Goal: Task Accomplishment & Management: Use online tool/utility

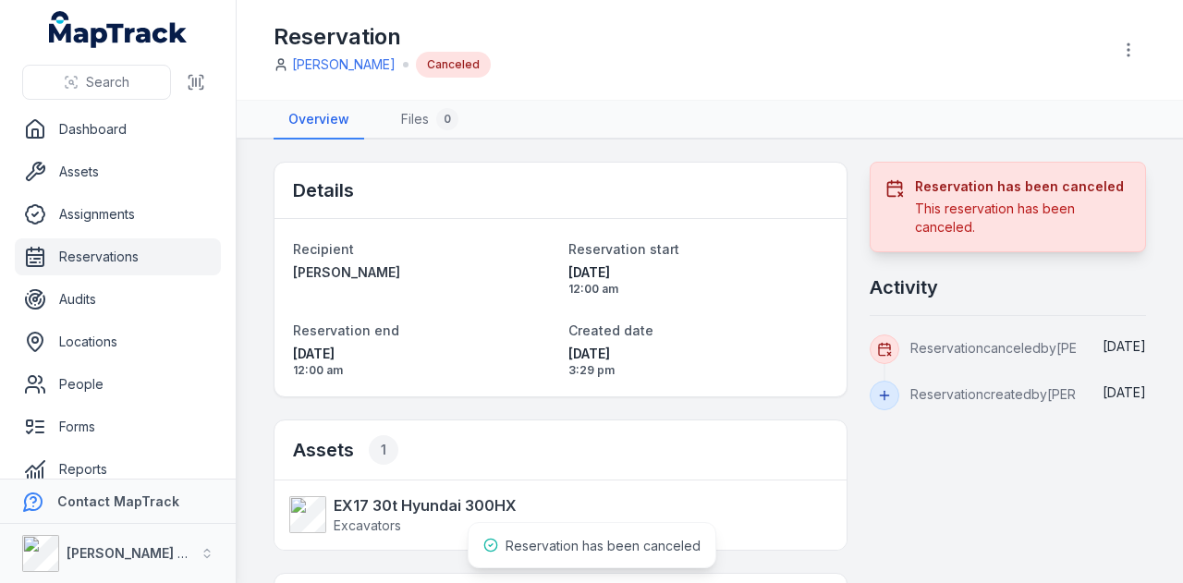
scroll to position [92, 0]
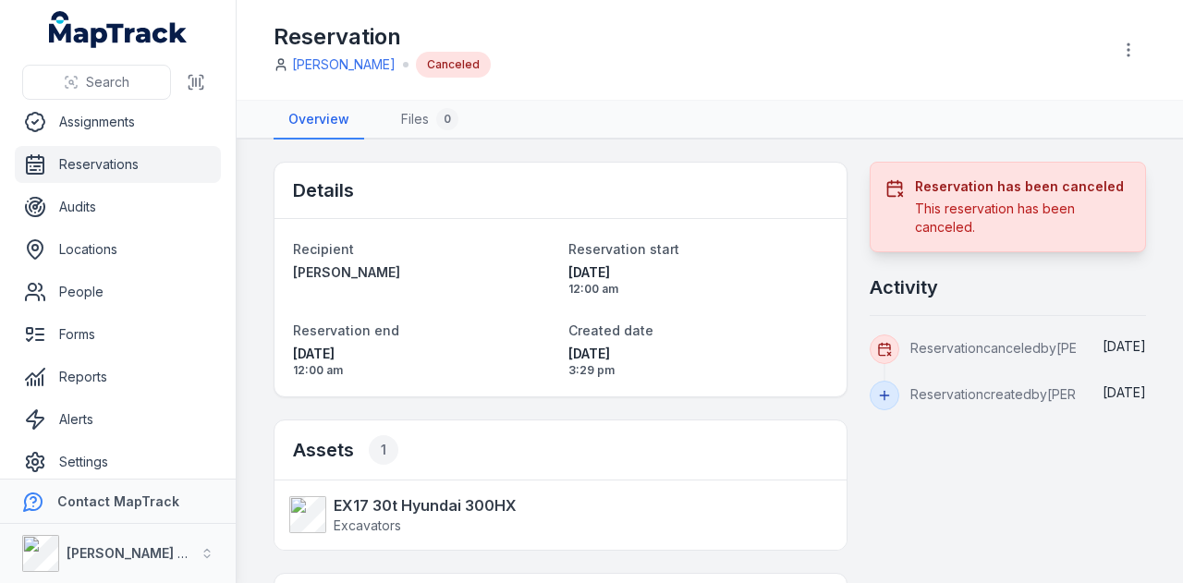
click at [150, 165] on link "Reservations" at bounding box center [118, 164] width 206 height 37
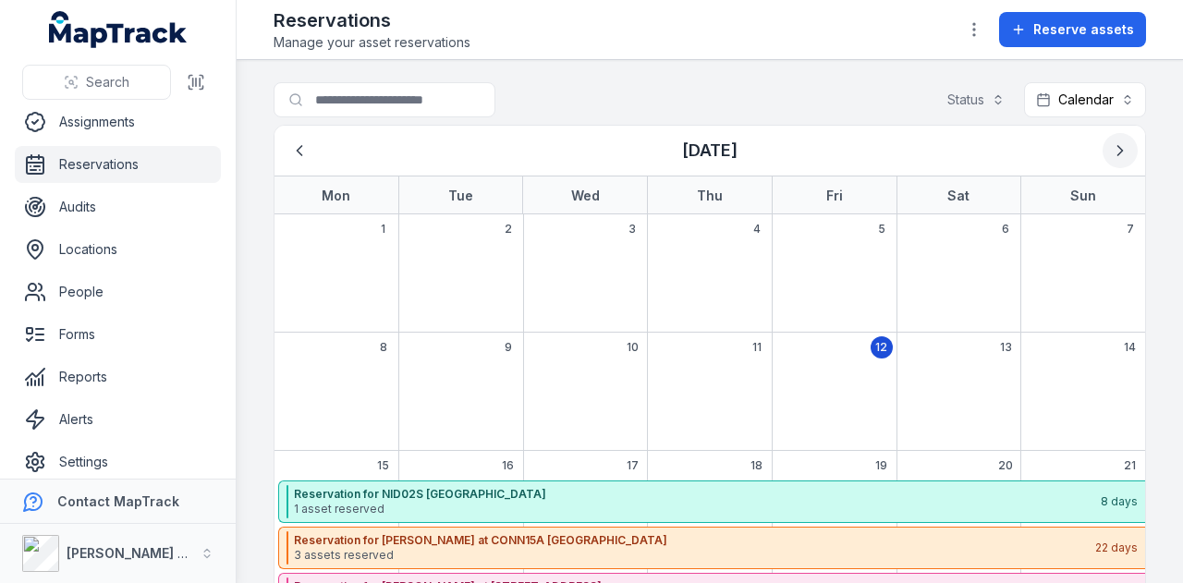
click at [1103, 162] on button "Next" at bounding box center [1119, 150] width 35 height 35
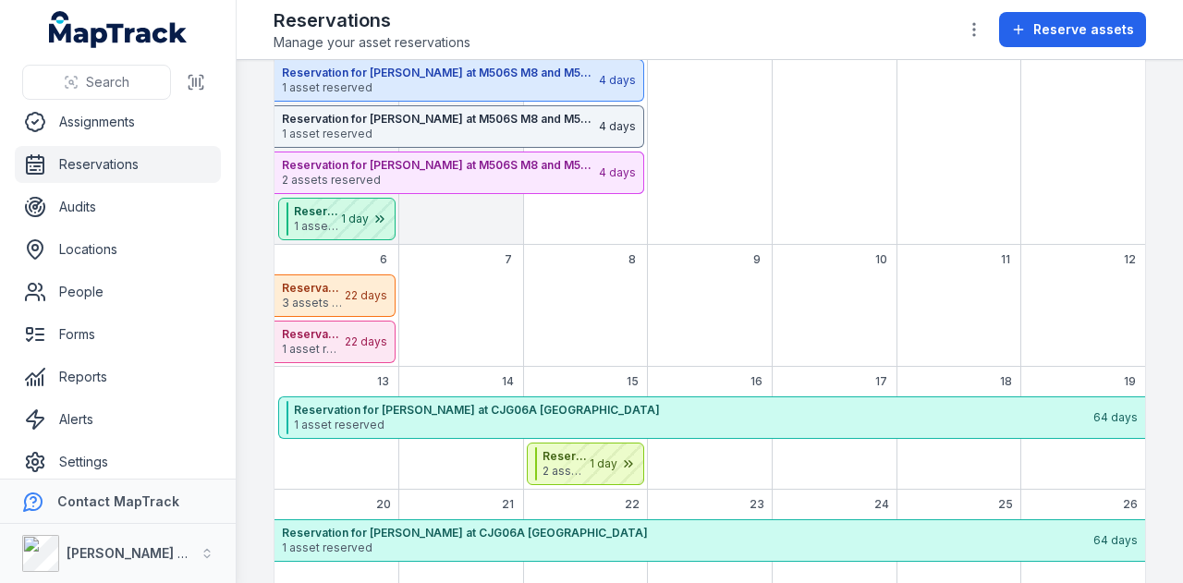
scroll to position [533, 0]
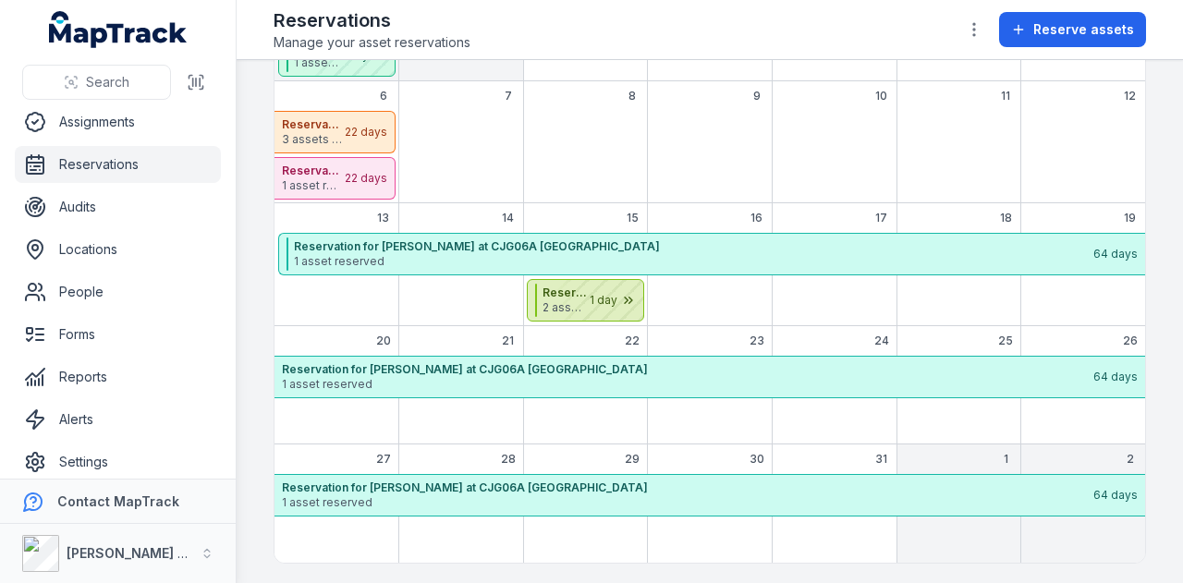
click at [635, 301] on div "October 2025" at bounding box center [597, 300] width 92 height 41
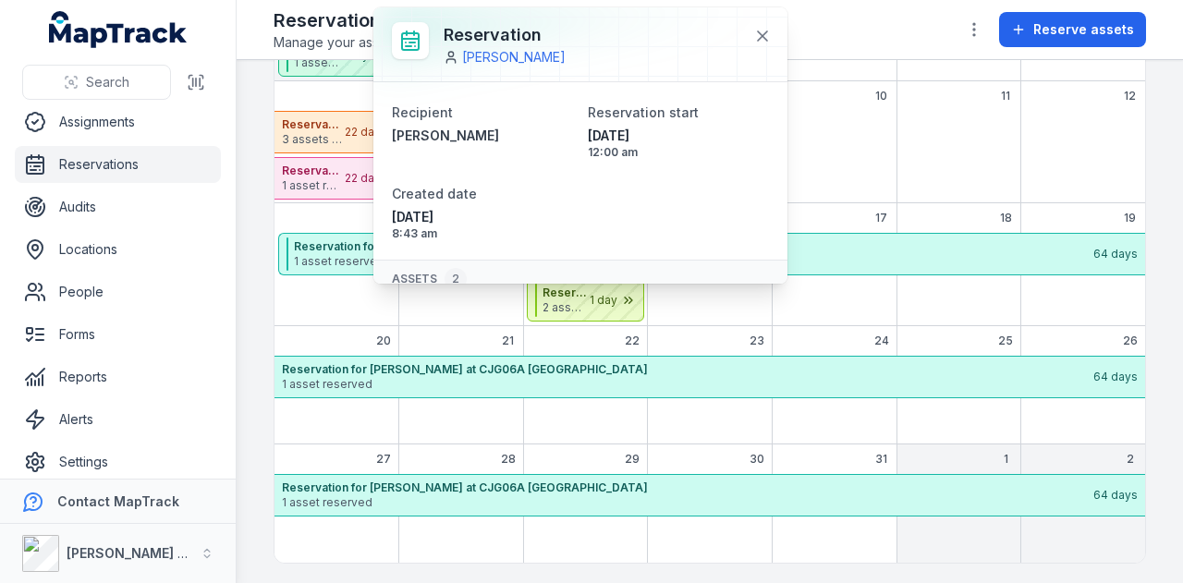
scroll to position [64, 0]
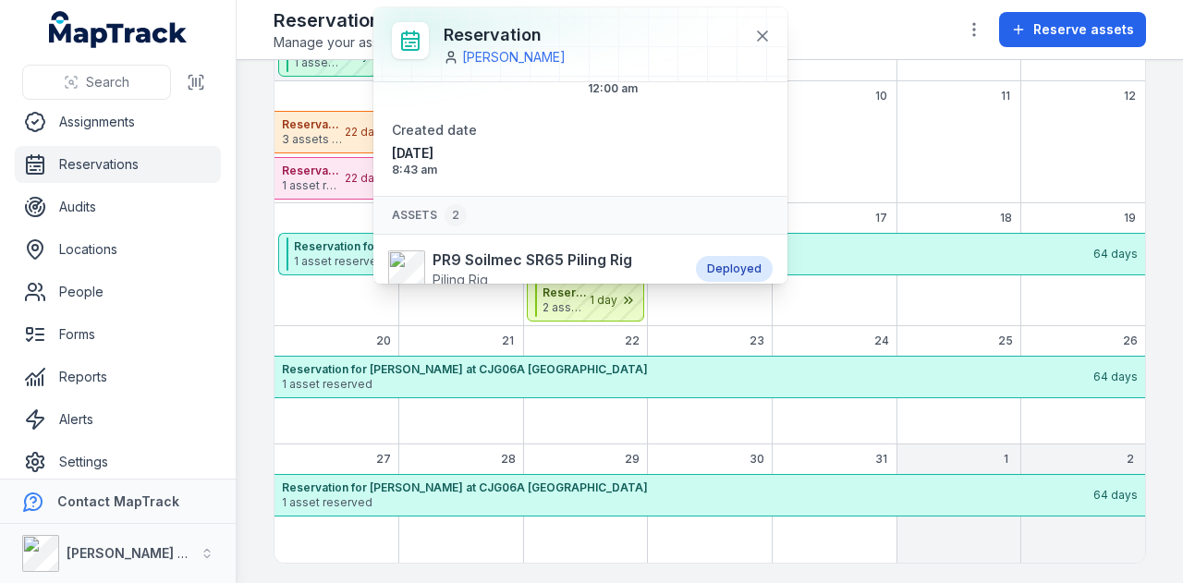
click at [730, 39] on div at bounding box center [580, 44] width 414 height 74
click at [745, 34] on button at bounding box center [762, 35] width 35 height 35
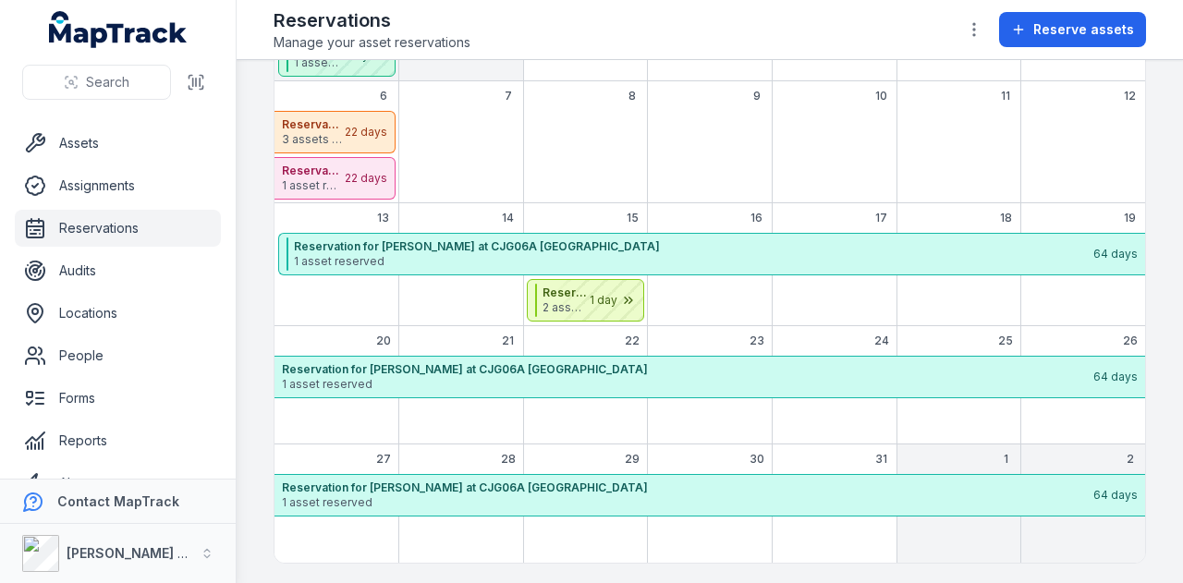
scroll to position [0, 0]
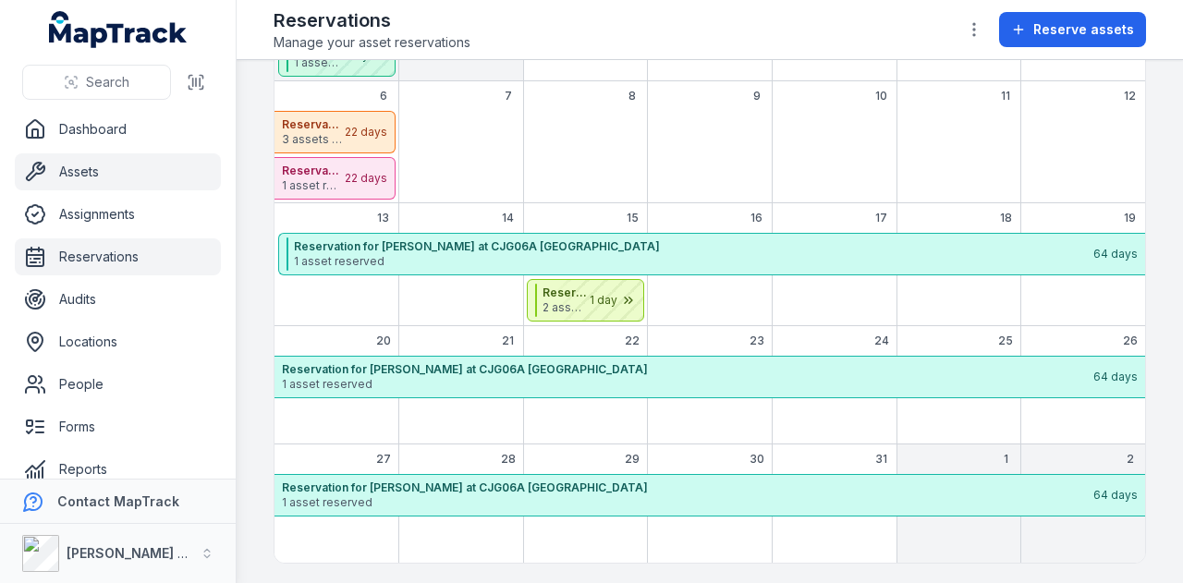
click at [113, 165] on link "Assets" at bounding box center [118, 171] width 206 height 37
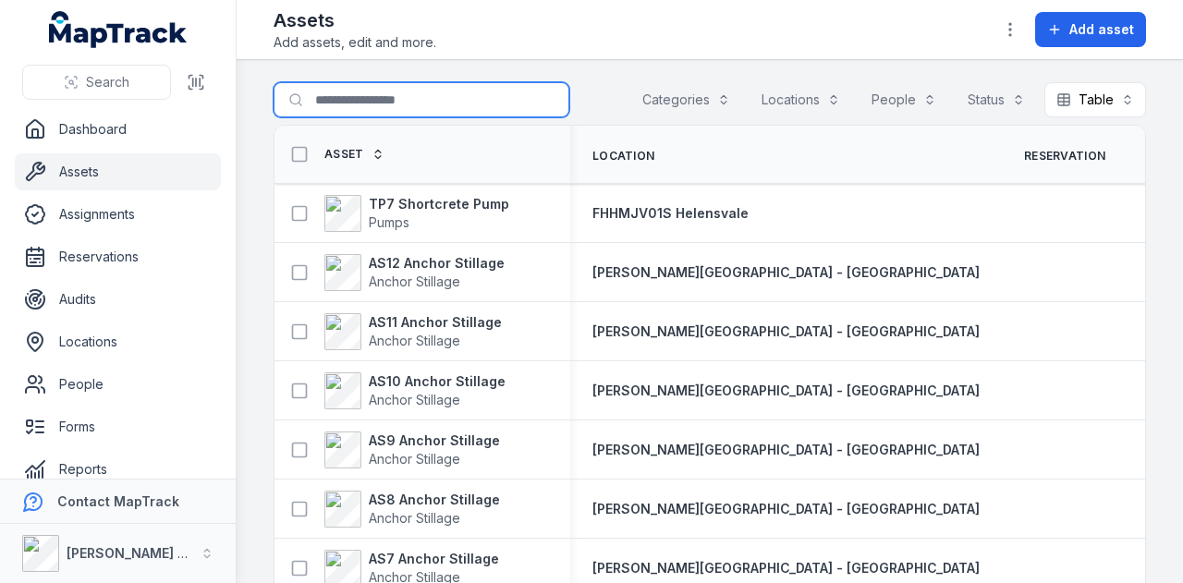
click at [422, 106] on input "Search for assets" at bounding box center [421, 99] width 296 height 35
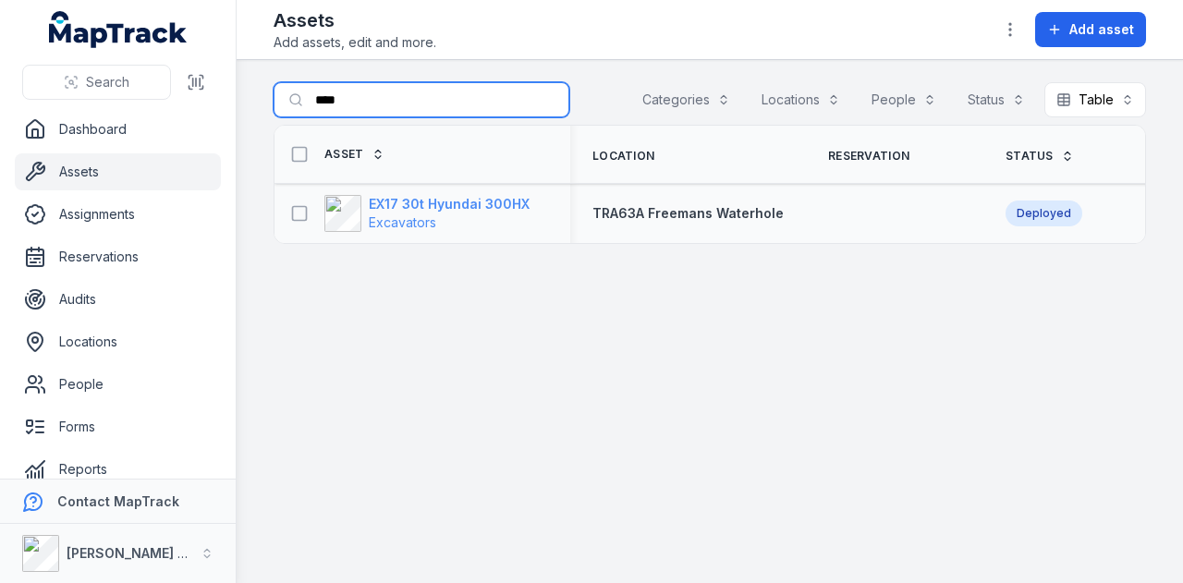
type input "****"
click at [491, 205] on strong "EX17 30t Hyundai 300HX" at bounding box center [449, 204] width 161 height 18
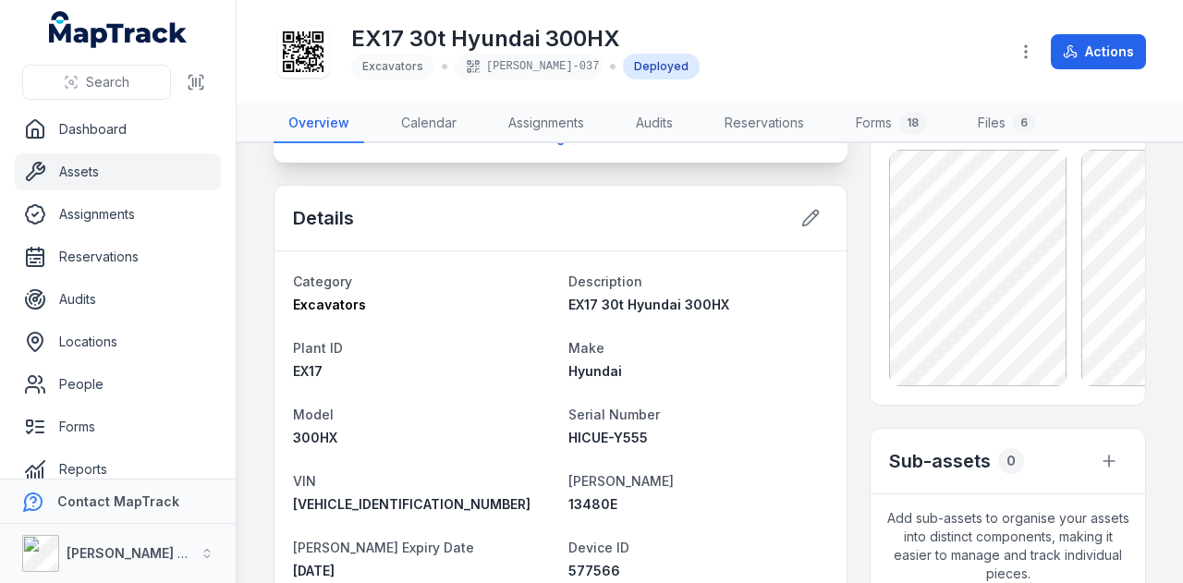
scroll to position [249, 0]
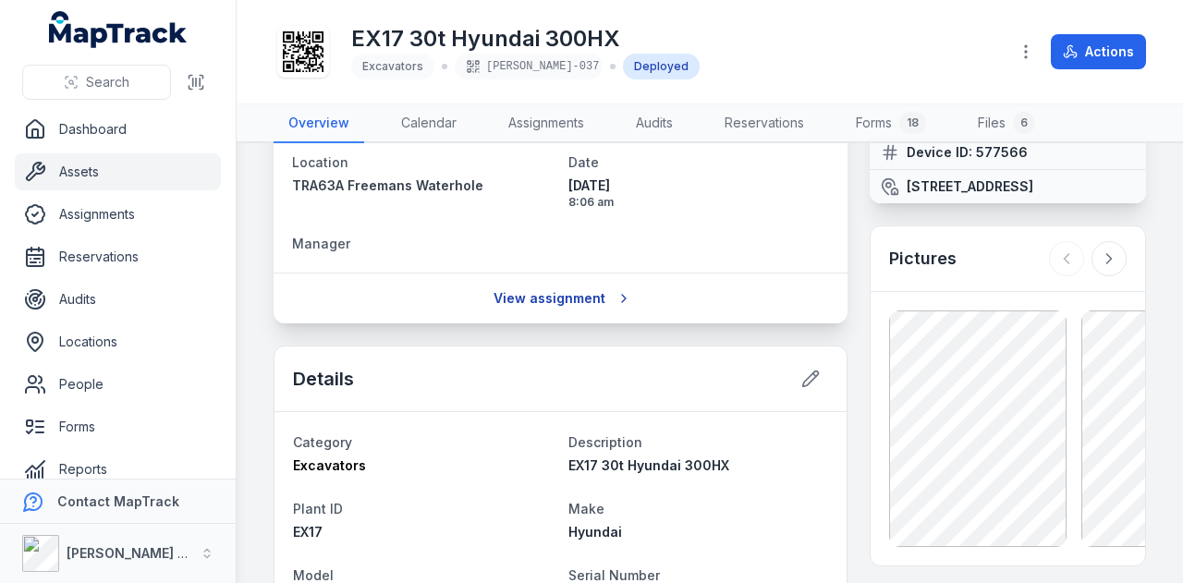
click at [564, 297] on link "View assignment" at bounding box center [560, 298] width 158 height 35
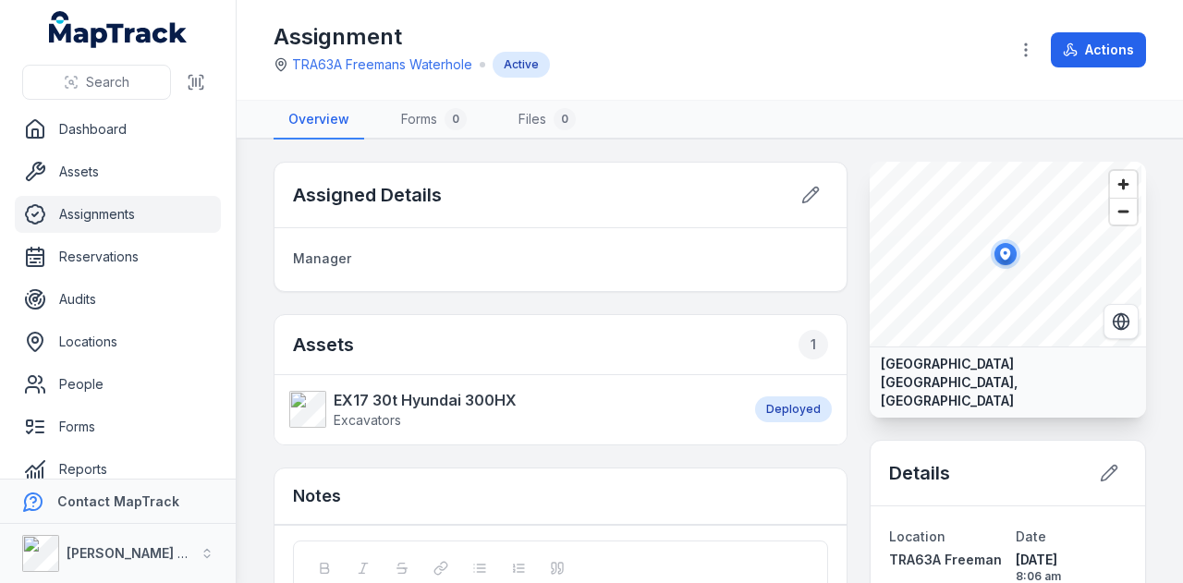
scroll to position [172, 0]
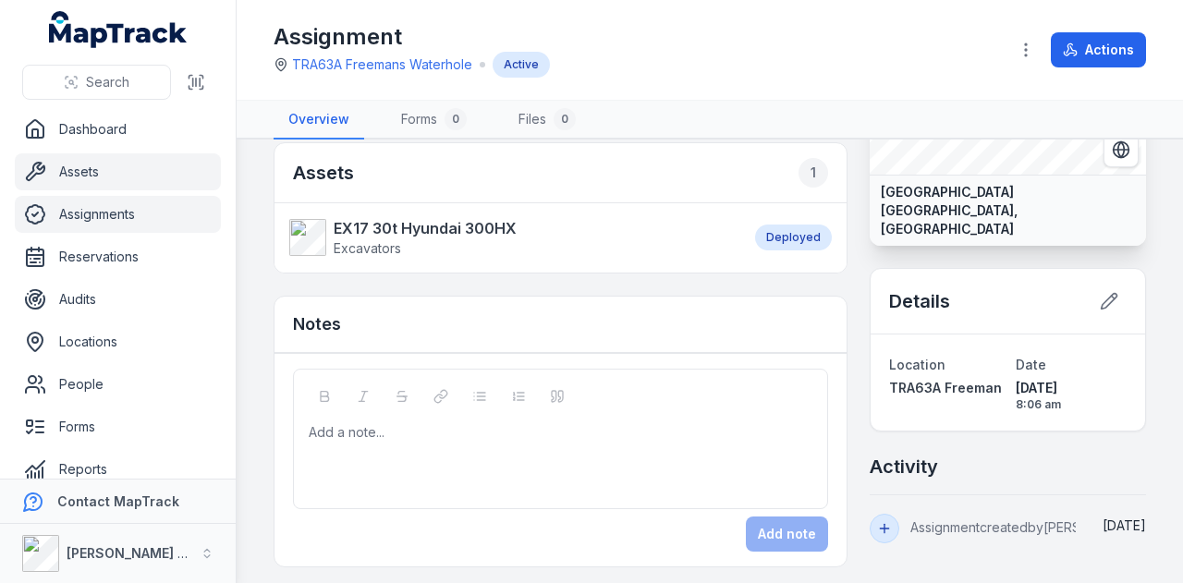
click at [173, 169] on link "Assets" at bounding box center [118, 171] width 206 height 37
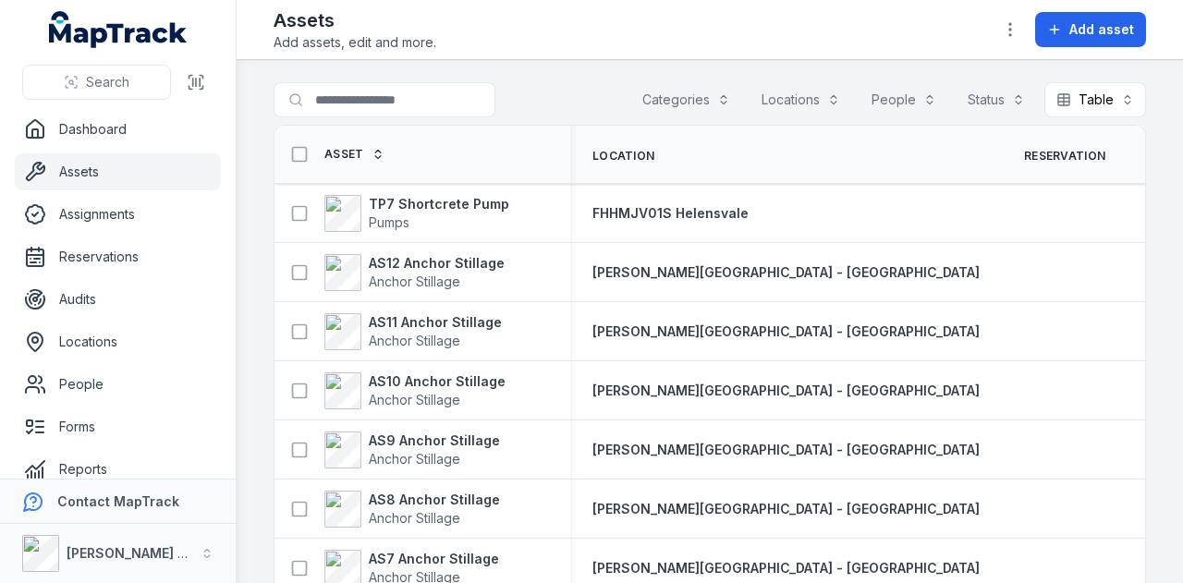
click at [678, 90] on button "Categories" at bounding box center [686, 99] width 112 height 35
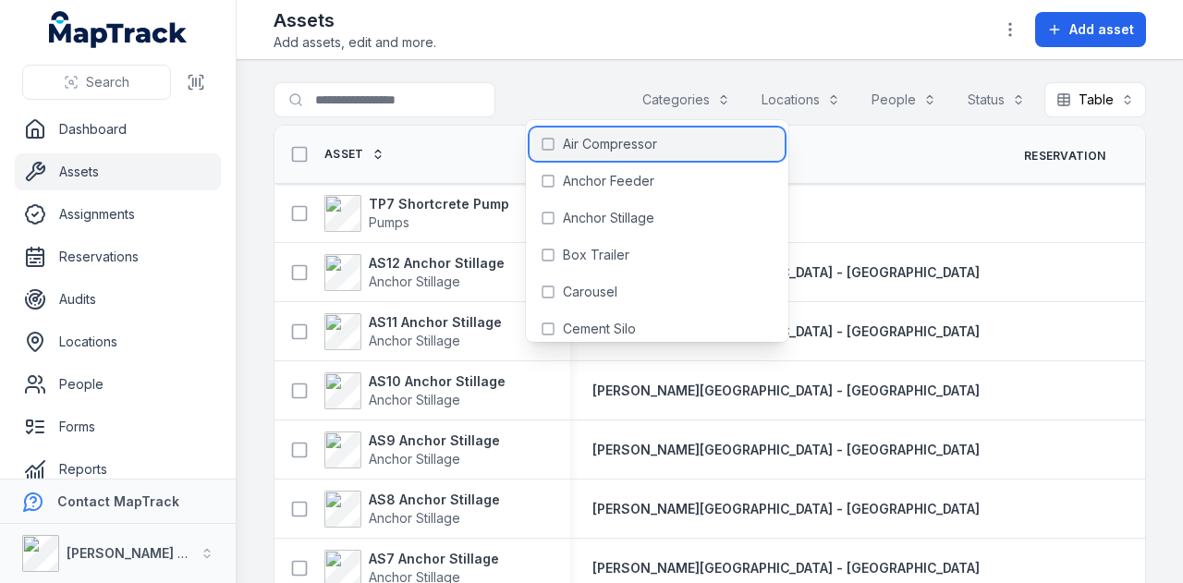
click at [681, 138] on div "Air Compressor" at bounding box center [656, 143] width 255 height 33
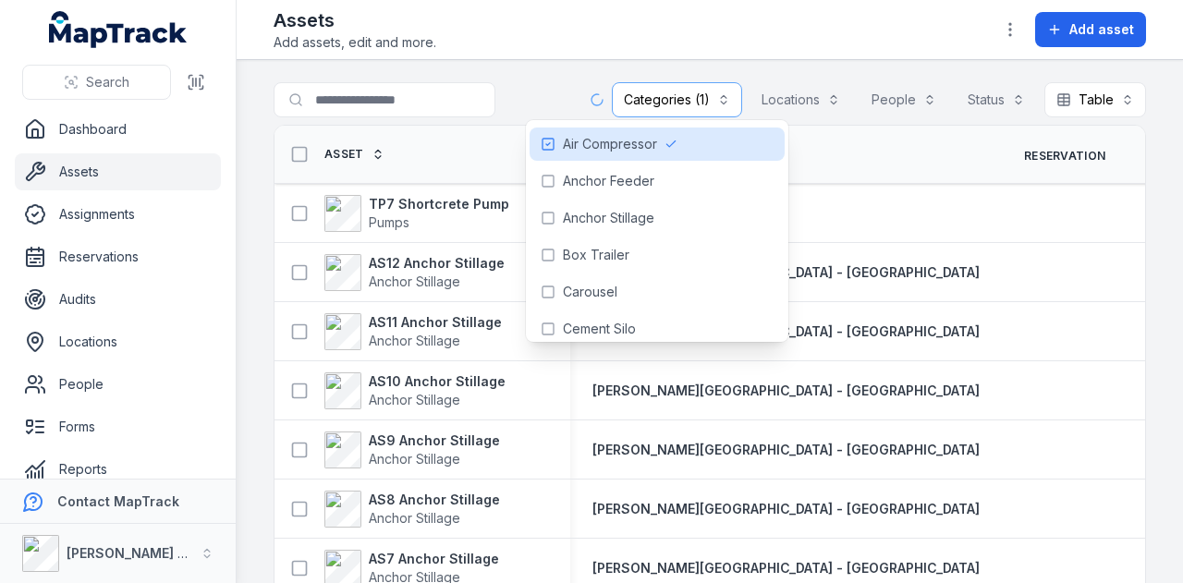
click at [541, 71] on main "**********" at bounding box center [710, 321] width 946 height 523
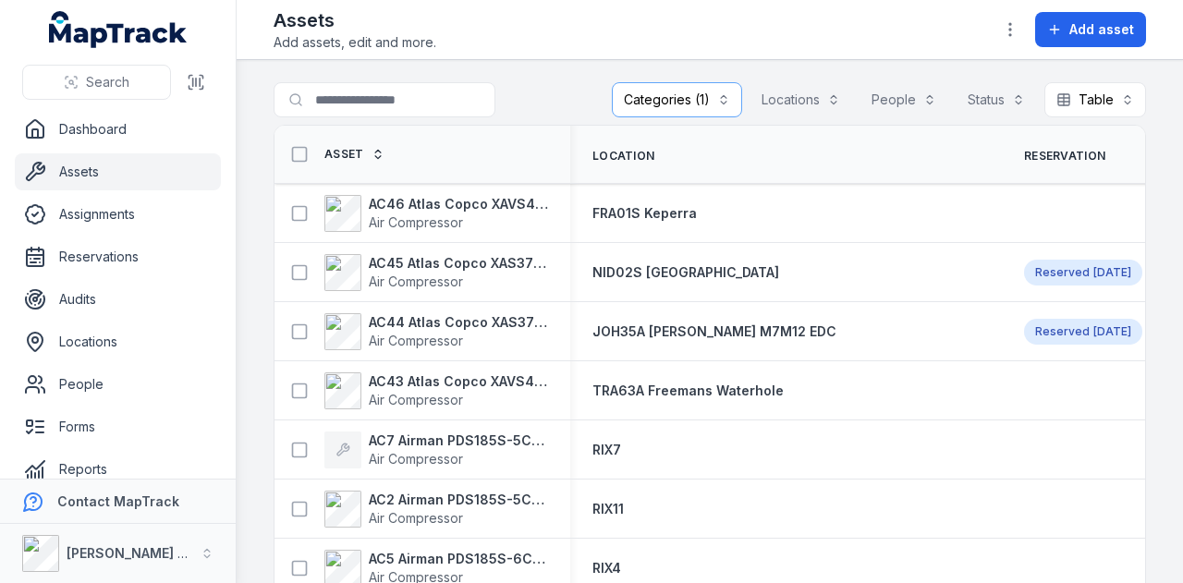
click at [521, 83] on div at bounding box center [421, 99] width 296 height 35
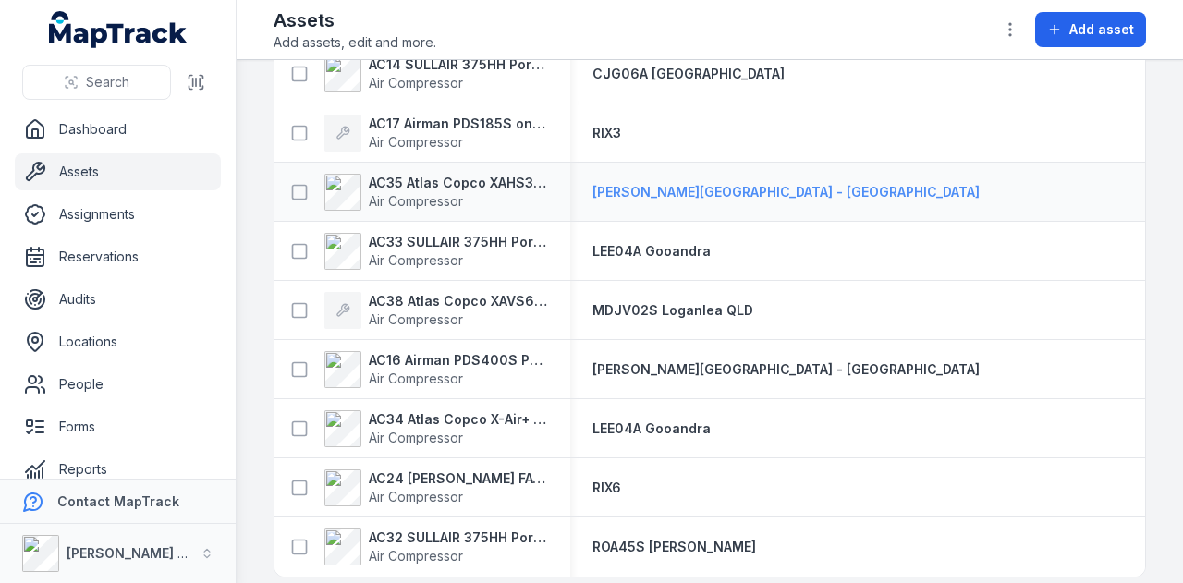
scroll to position [1639, 0]
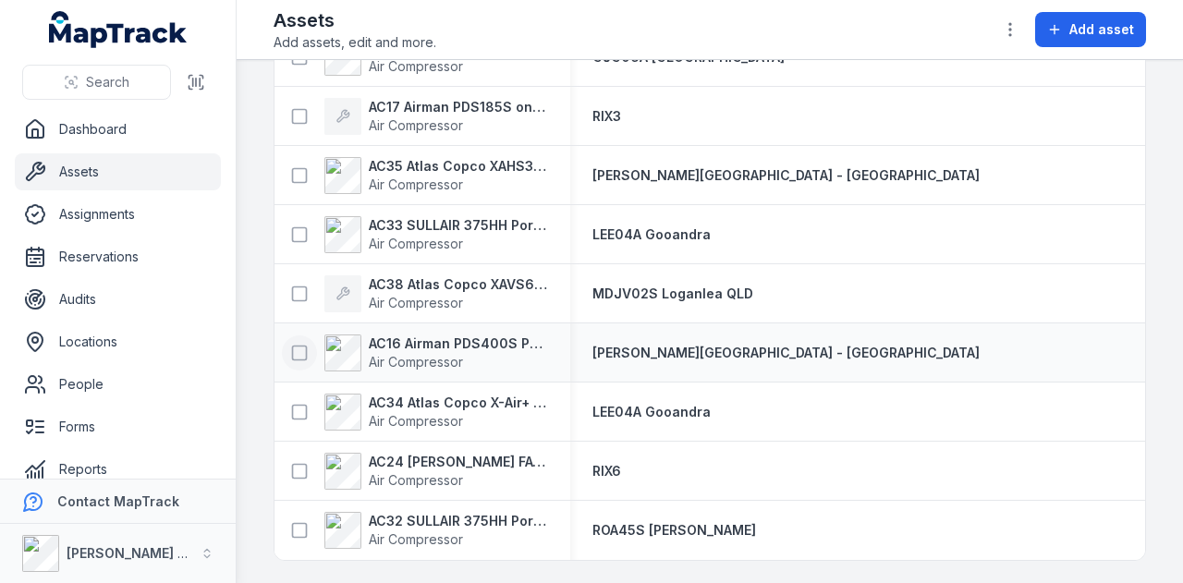
click at [296, 346] on icon at bounding box center [299, 353] width 18 height 18
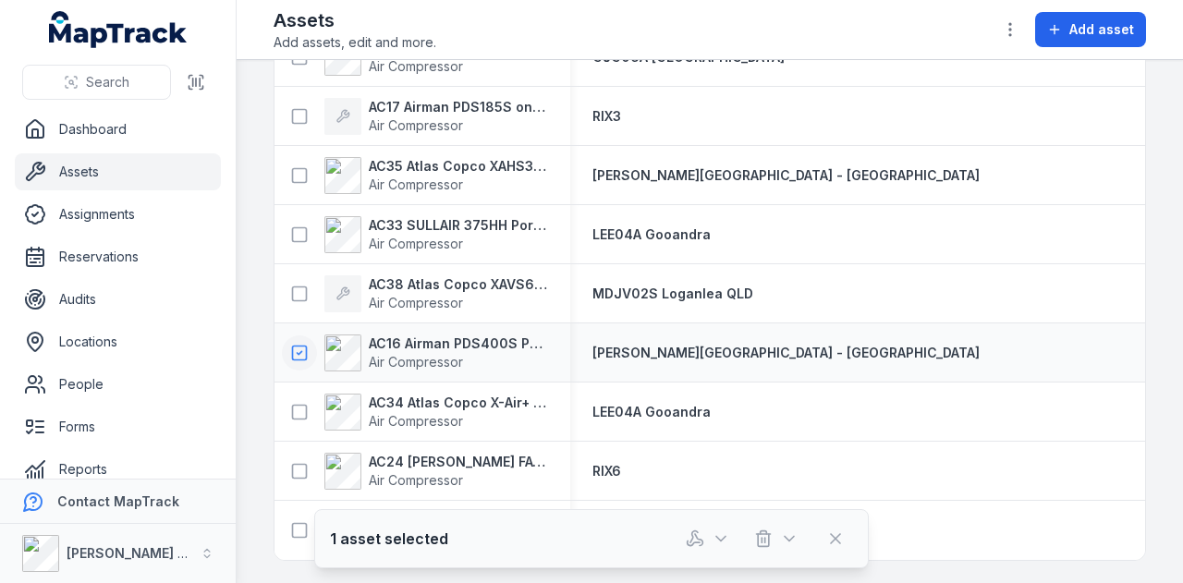
click at [301, 347] on icon at bounding box center [299, 353] width 18 height 18
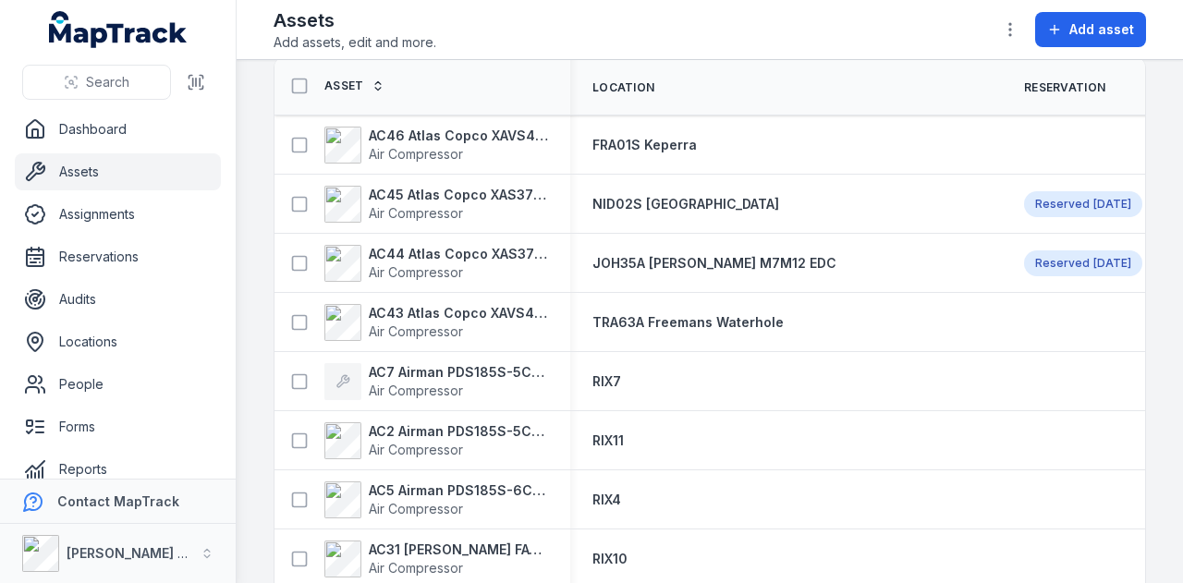
scroll to position [0, 0]
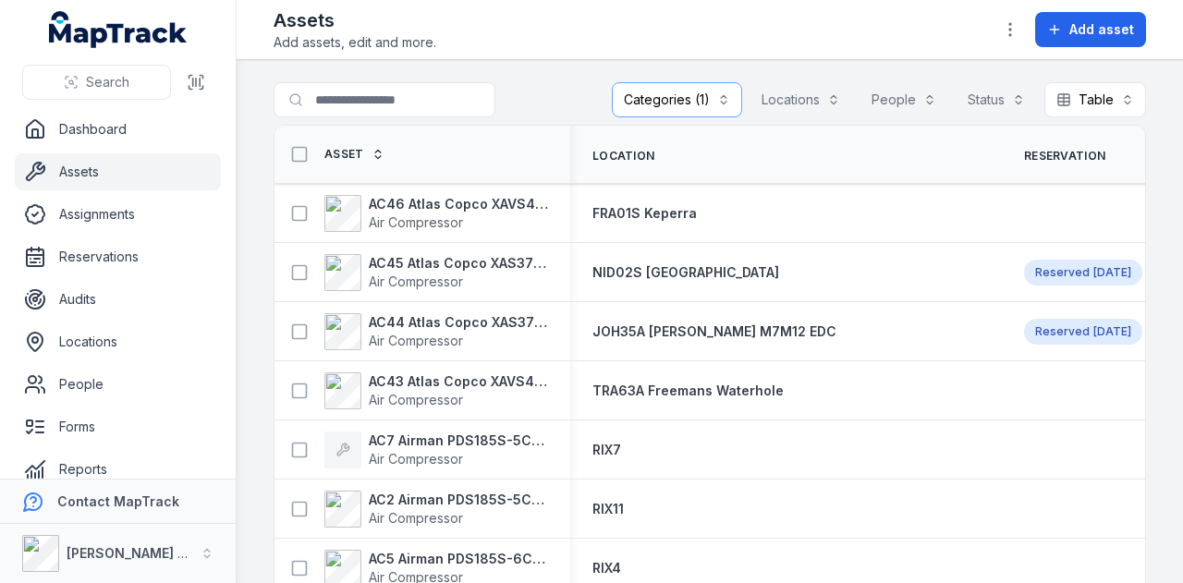
click at [677, 90] on button "Categories (1)" at bounding box center [677, 99] width 130 height 35
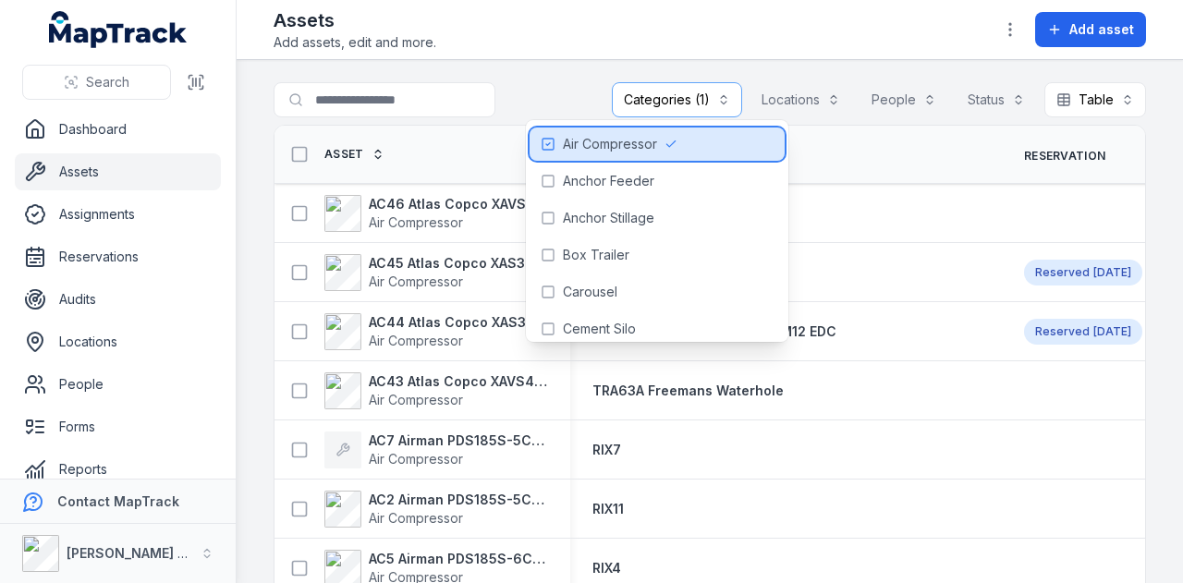
click at [616, 135] on span "Air Compressor" at bounding box center [610, 144] width 94 height 18
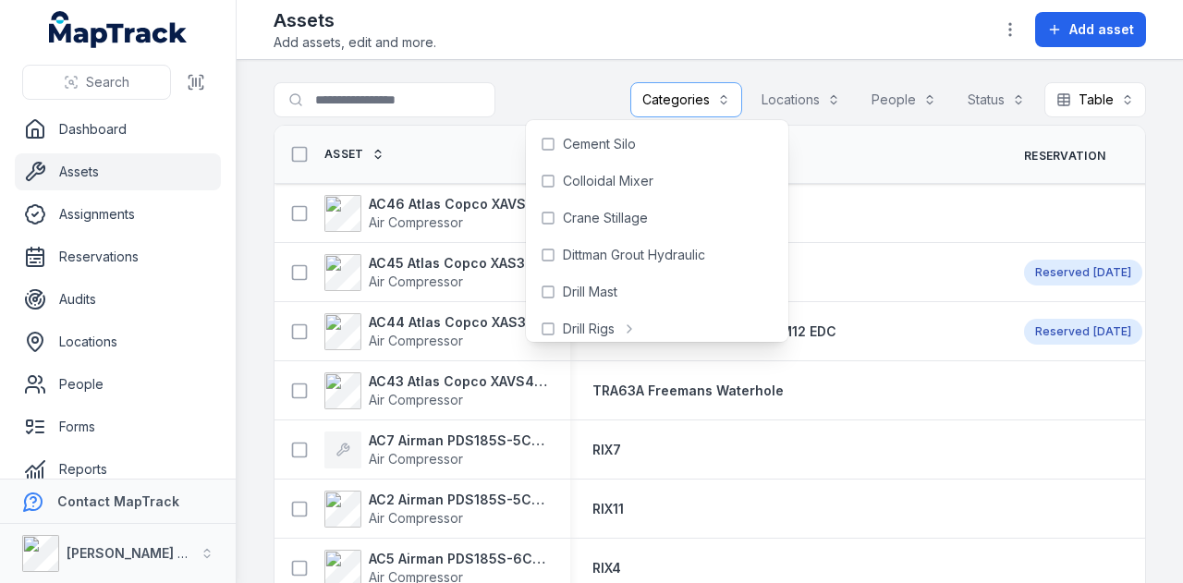
scroll to position [277, 0]
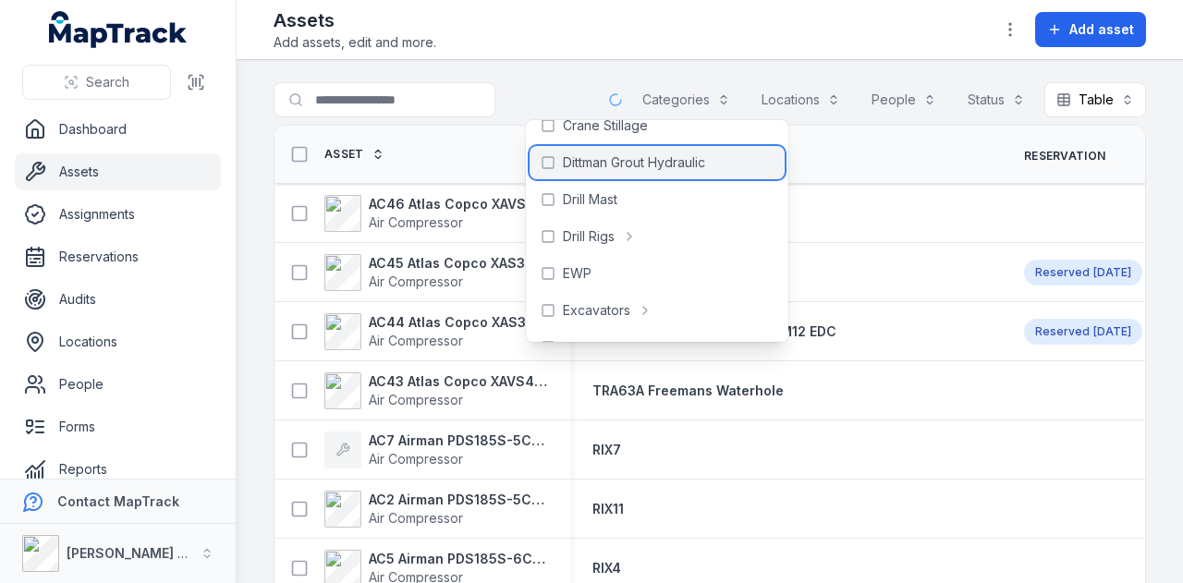
click at [636, 165] on span "Dittman Grout Hydraulic" at bounding box center [634, 162] width 142 height 18
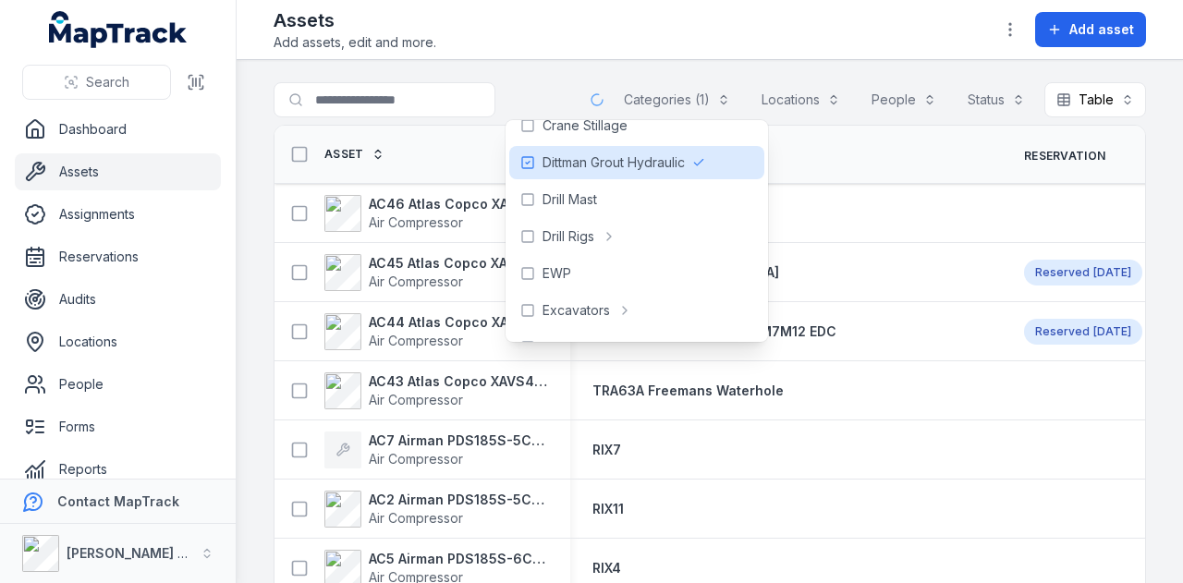
click at [544, 36] on div "Assets Add assets, edit and more. Add asset" at bounding box center [709, 29] width 872 height 44
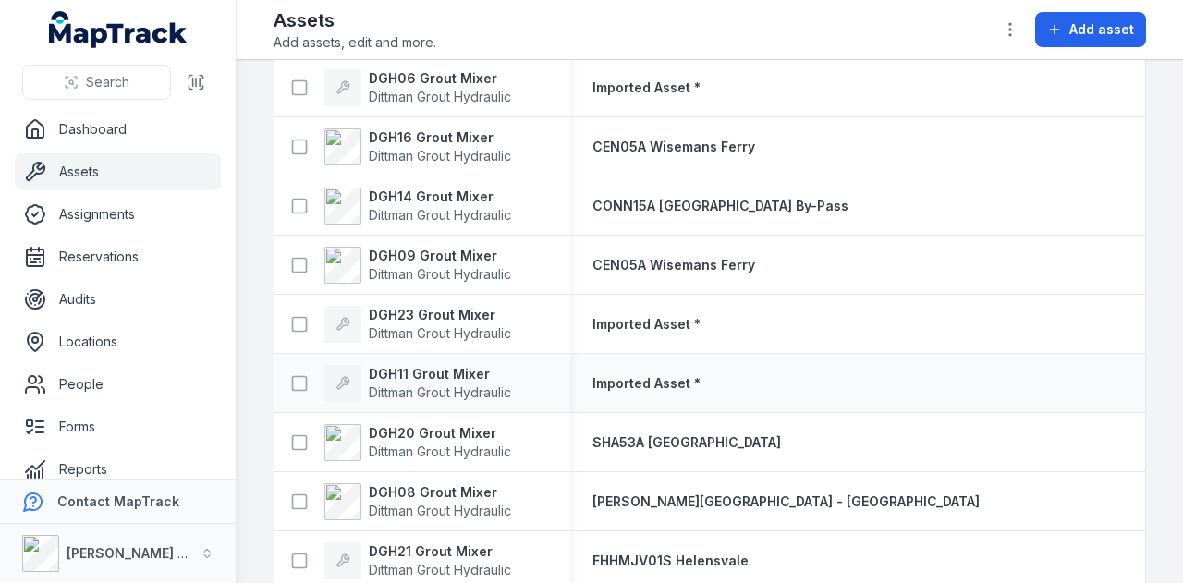
scroll to position [277, 0]
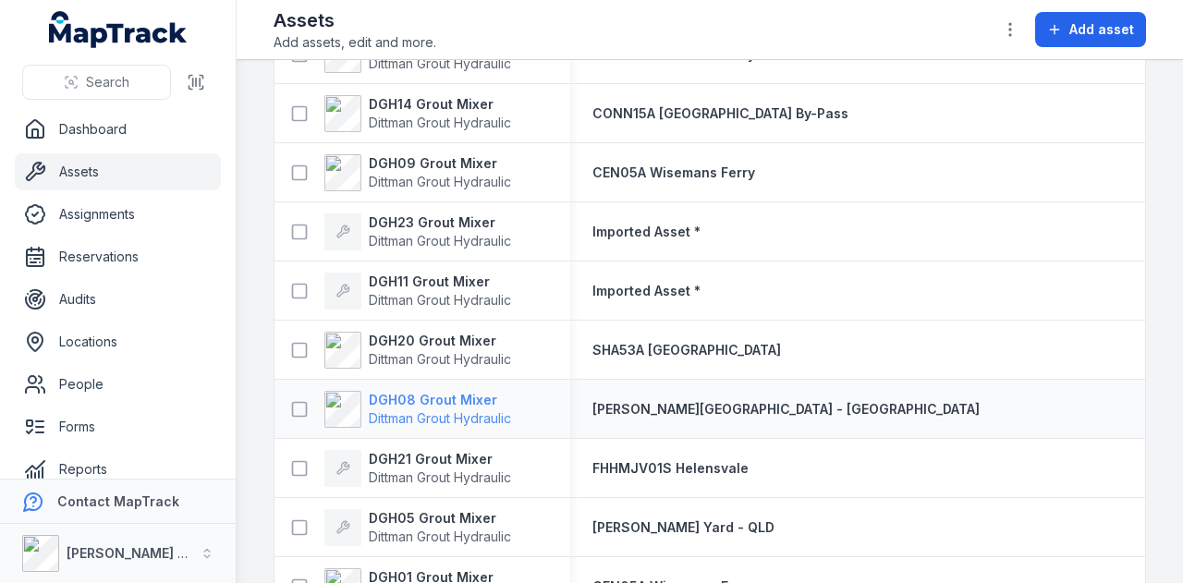
click at [395, 402] on strong "DGH08 Grout Mixer" at bounding box center [440, 400] width 142 height 18
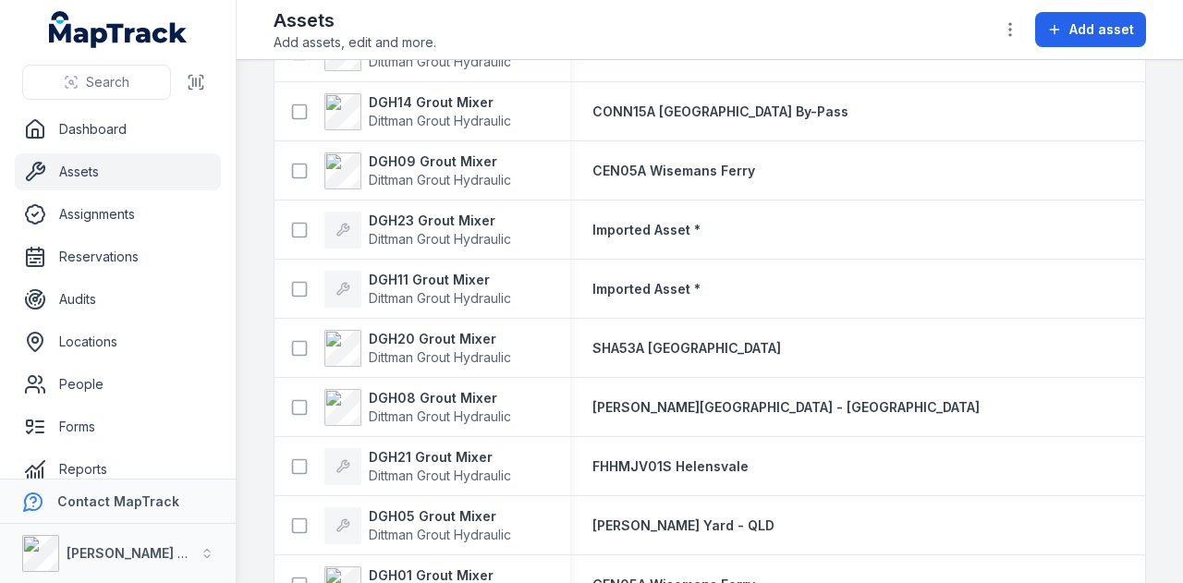
scroll to position [268, 0]
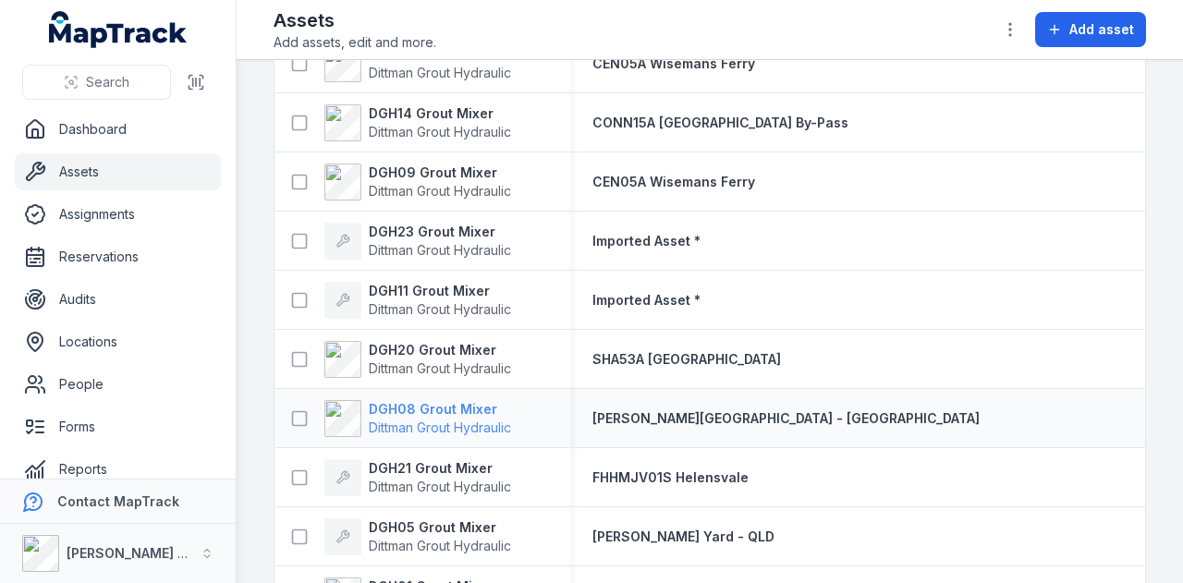
click at [478, 411] on strong "DGH08 Grout Mixer" at bounding box center [440, 409] width 142 height 18
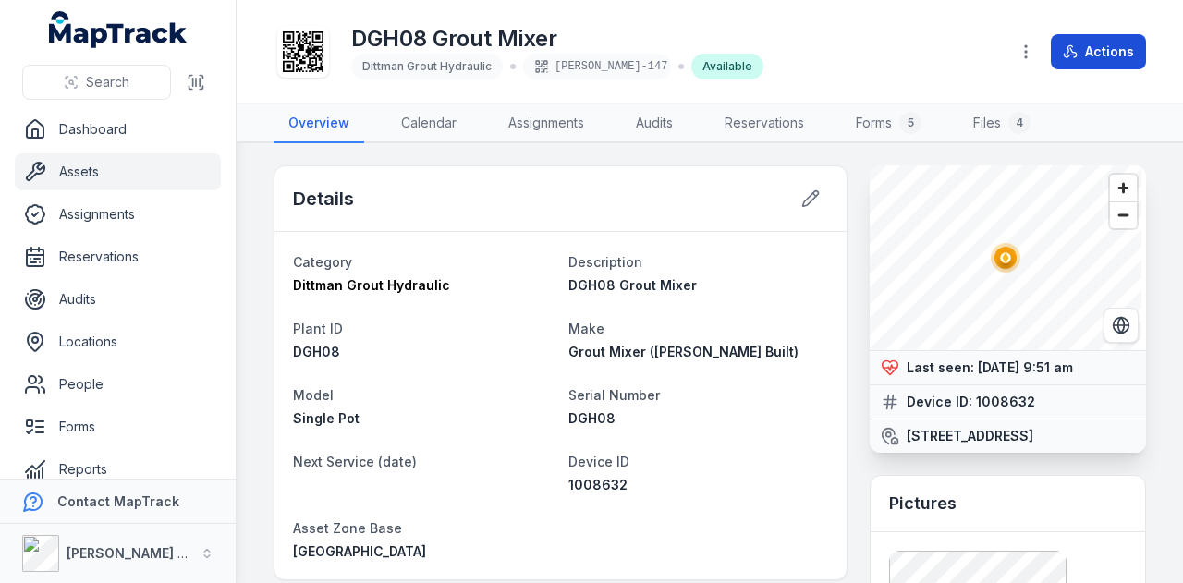
click at [1099, 51] on button "Actions" at bounding box center [1097, 51] width 95 height 35
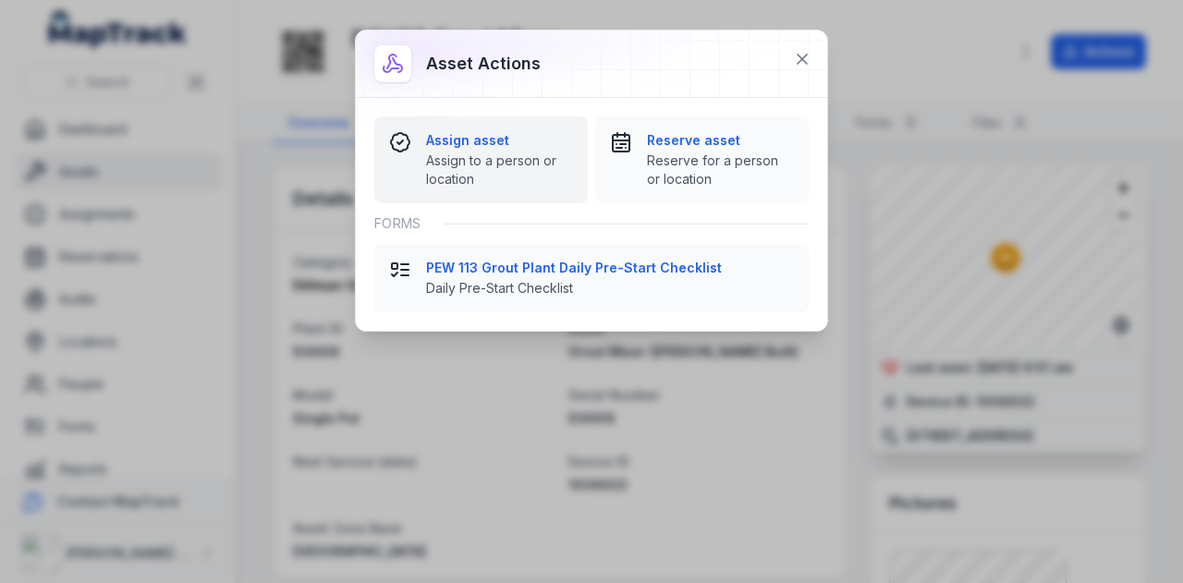
click at [455, 143] on strong "Assign asset" at bounding box center [499, 140] width 147 height 18
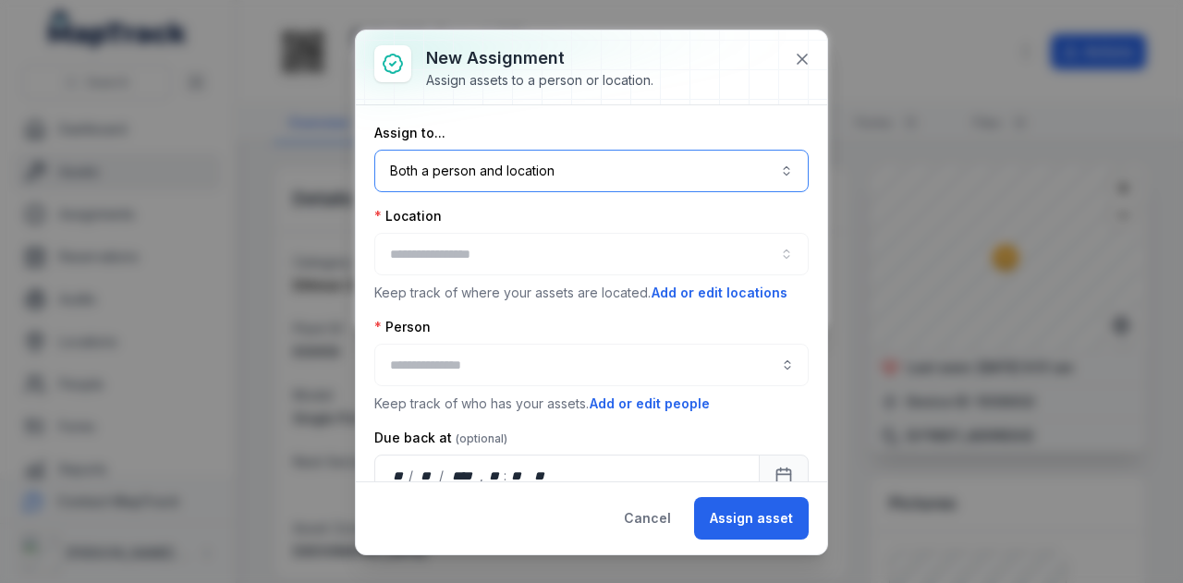
click at [551, 169] on button "Both a person and location ****" at bounding box center [591, 171] width 434 height 42
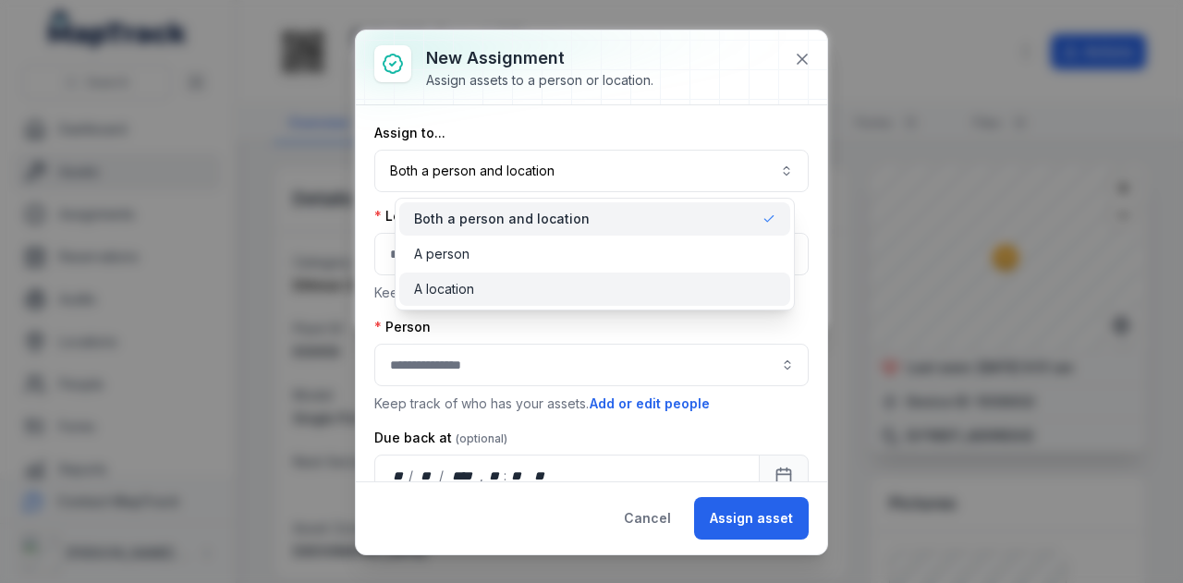
click at [516, 294] on div "A location" at bounding box center [594, 289] width 361 height 18
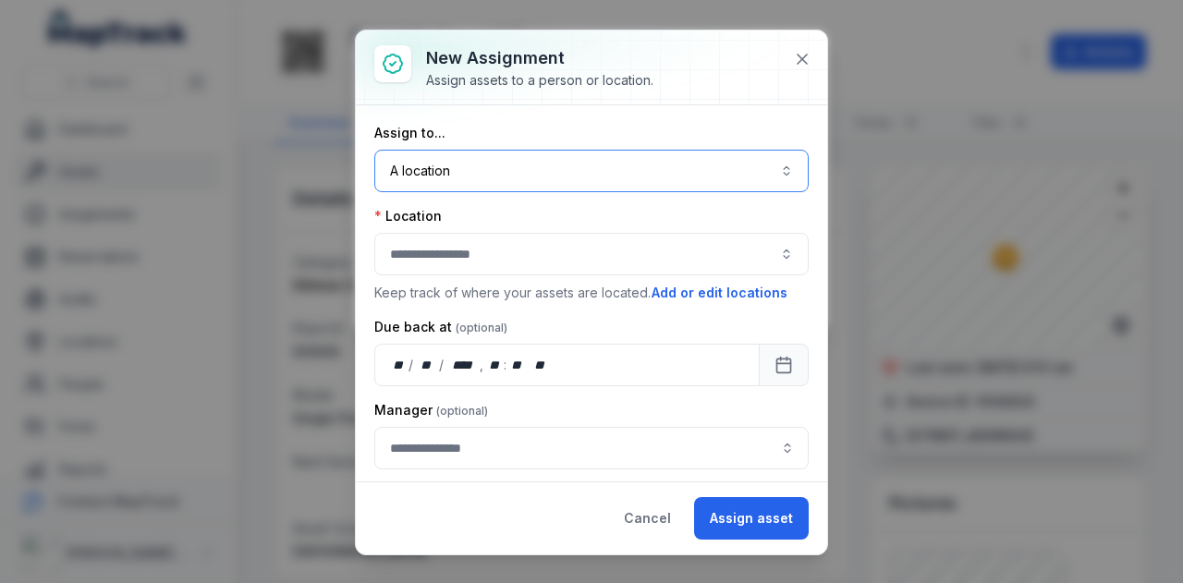
click at [498, 239] on button "button" at bounding box center [591, 254] width 434 height 42
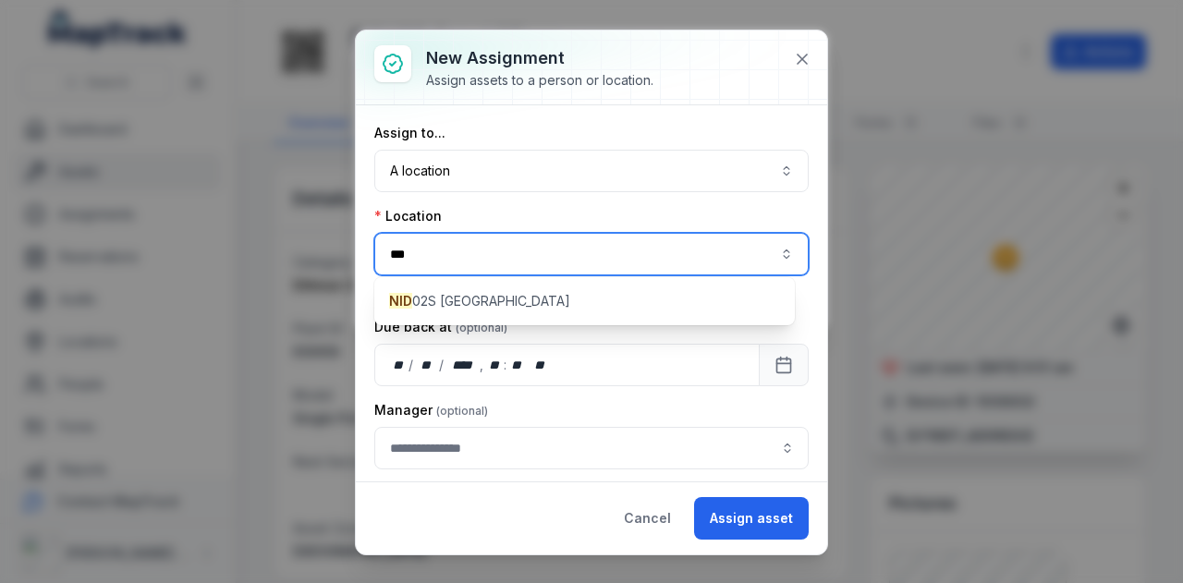
click at [499, 582] on div "New assignment Assign assets to a person or location. Assign to... A location *…" at bounding box center [591, 583] width 1183 height 0
type input "***"
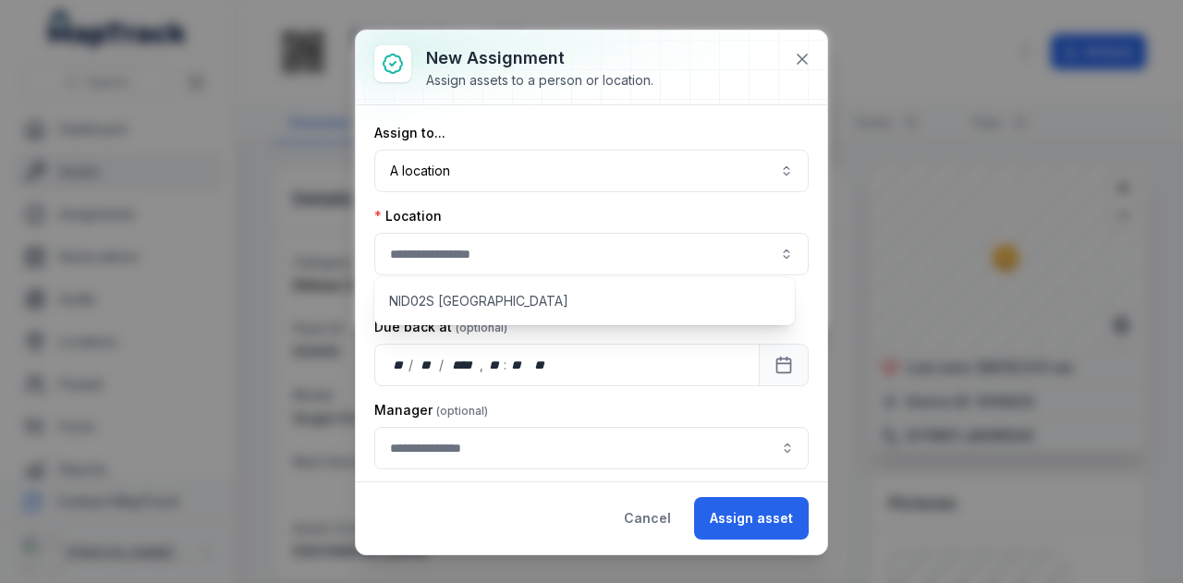
click at [499, 281] on div "NID02S [GEOGRAPHIC_DATA]" at bounding box center [584, 301] width 420 height 48
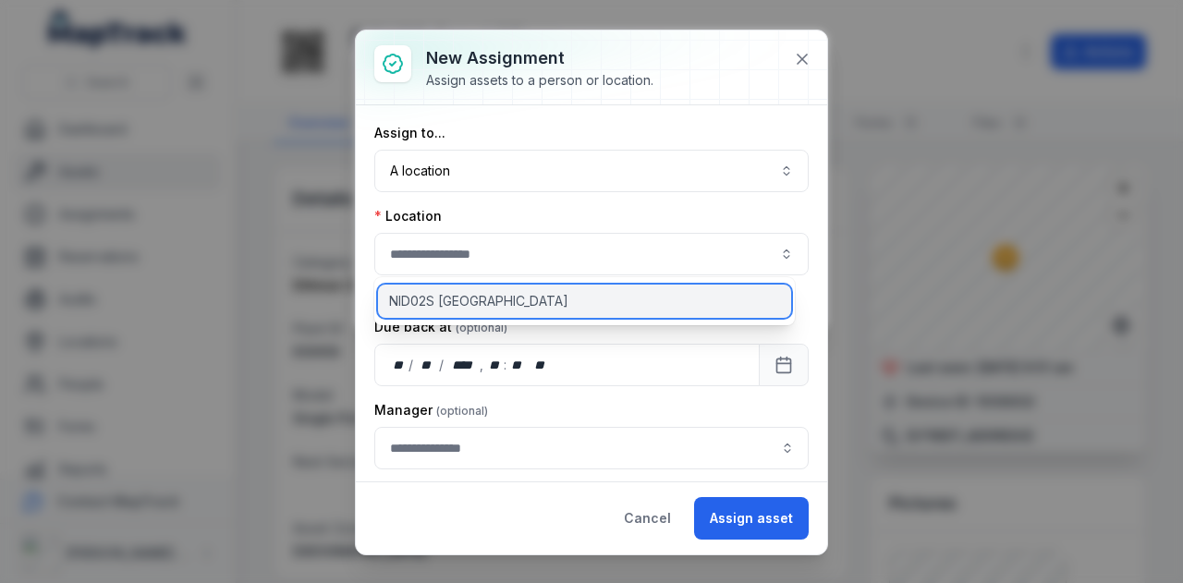
click at [501, 297] on div "NID02S [GEOGRAPHIC_DATA]" at bounding box center [584, 301] width 413 height 33
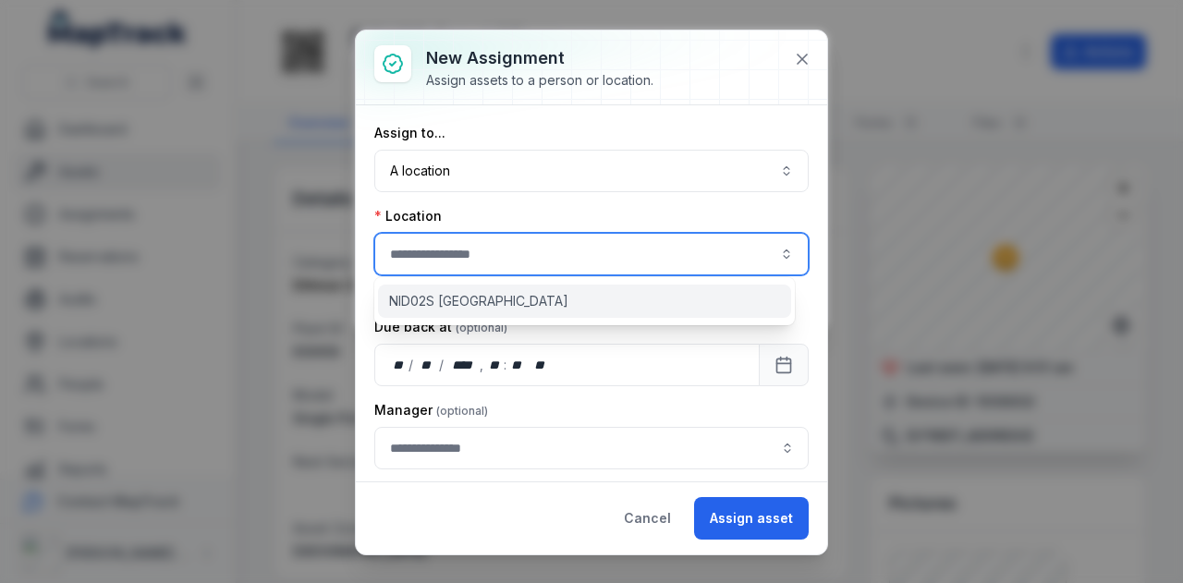
type input "**********"
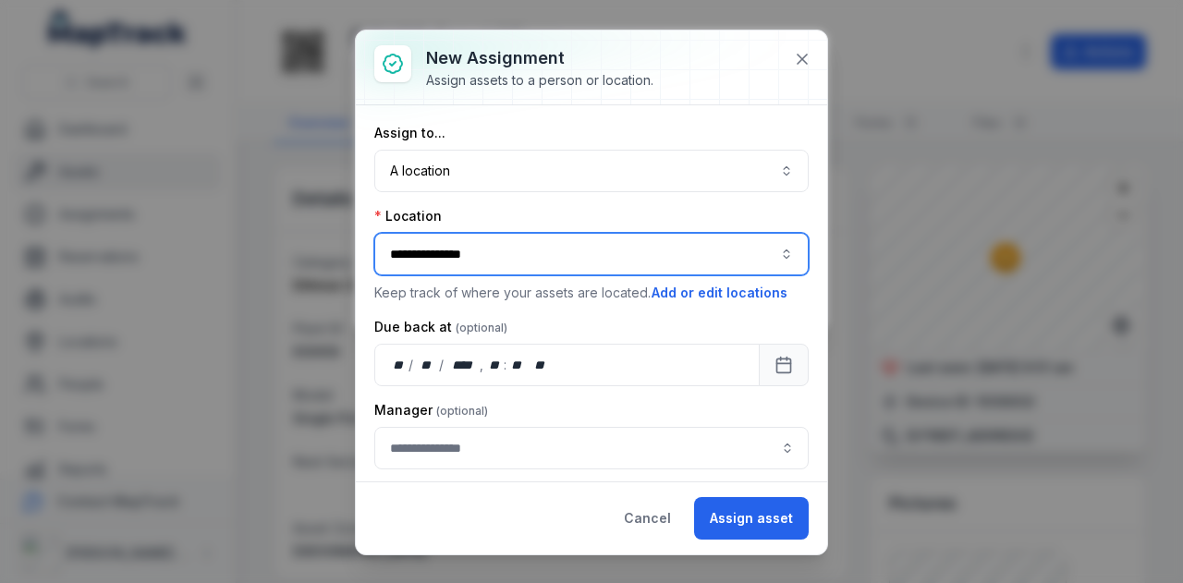
scroll to position [39, 0]
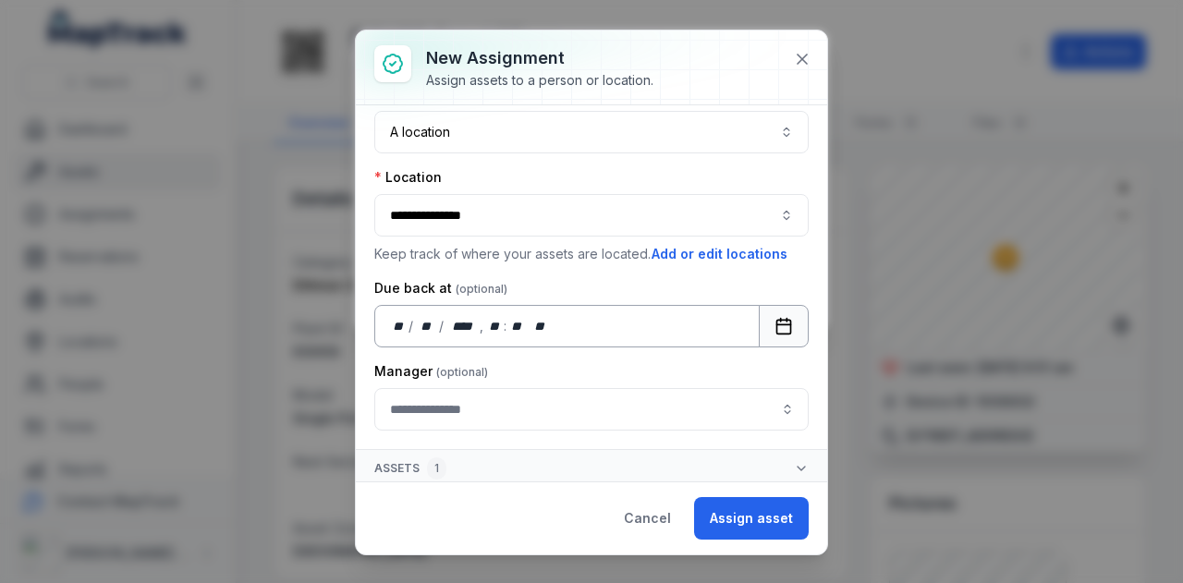
click at [769, 311] on button "Calendar" at bounding box center [784, 326] width 50 height 42
click at [758, 516] on button "Assign asset" at bounding box center [751, 518] width 115 height 42
